Goal: Navigation & Orientation: Find specific page/section

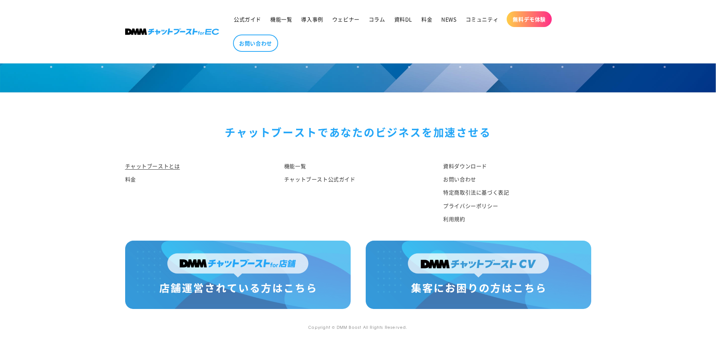
scroll to position [3908, 0]
click at [463, 209] on link "プライバシーポリシー" at bounding box center [470, 206] width 55 height 13
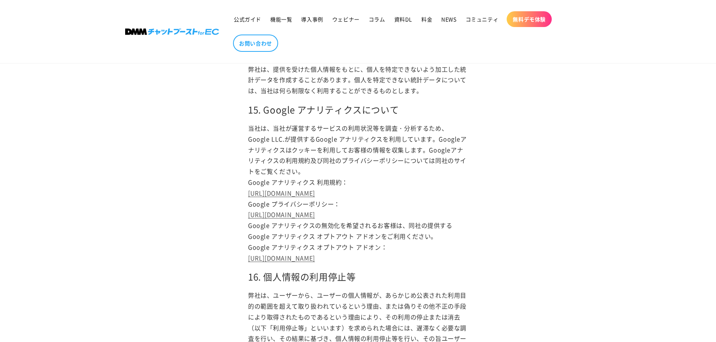
scroll to position [1917, 0]
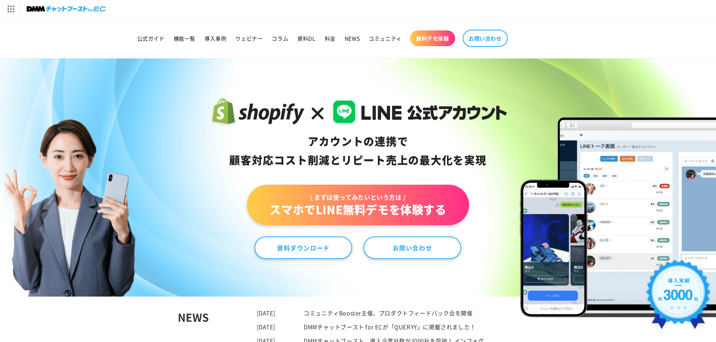
scroll to position [3478, 0]
